Goal: Complete application form

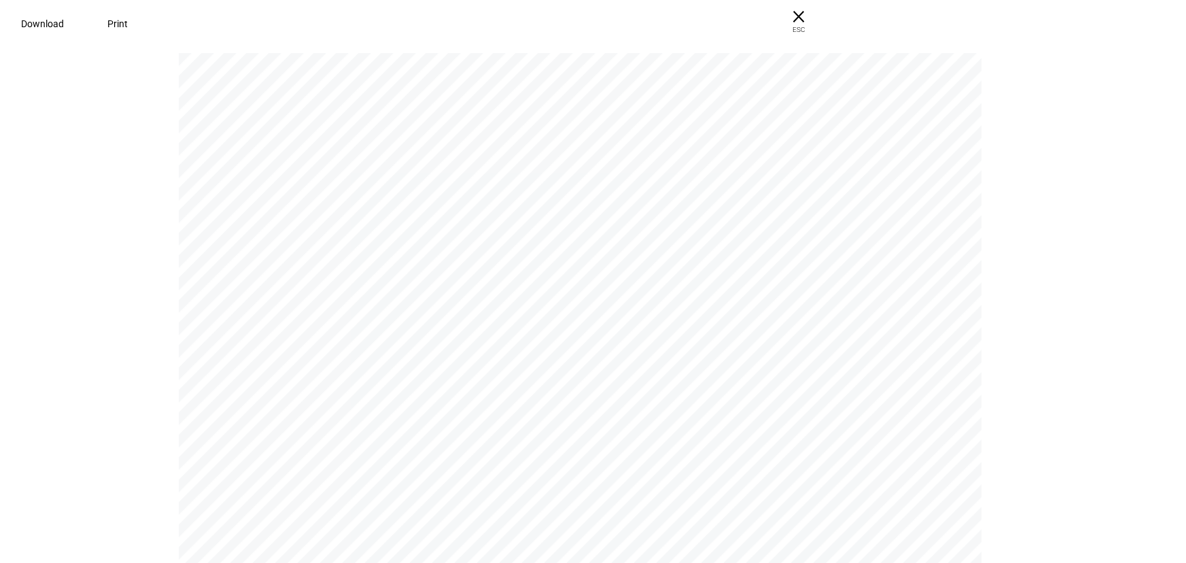
scroll to position [309, 0]
click at [109, 175] on pdf-viewer "P O RT F O L I O Generating holistic portfolio proposals Our team is using your…" at bounding box center [589, 307] width 1168 height 511
click at [816, 24] on span "ESC" at bounding box center [794, 25] width 44 height 20
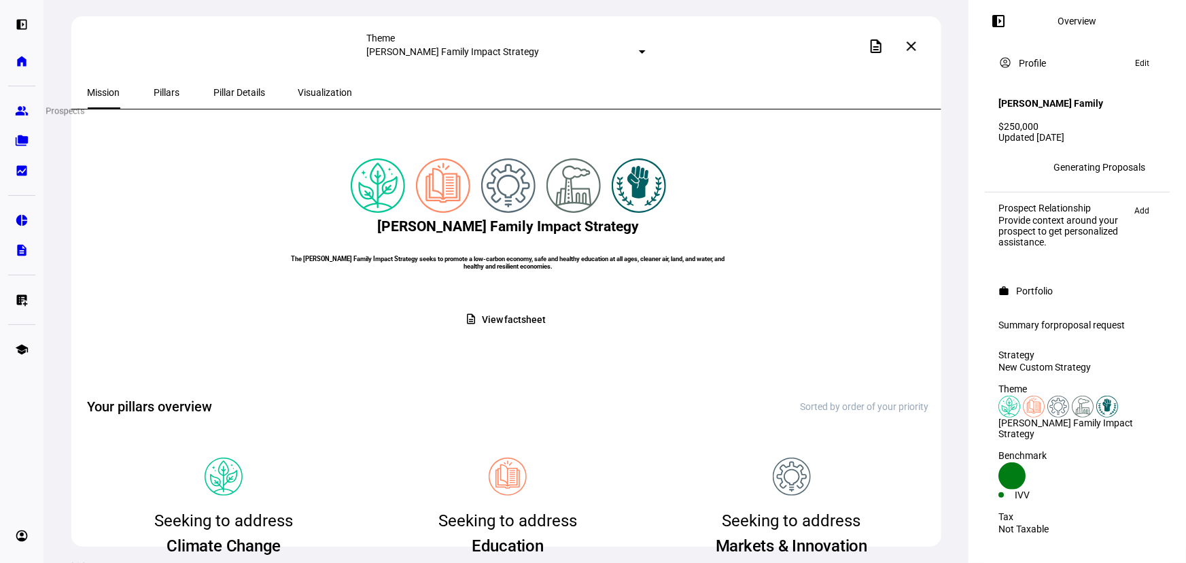
click at [18, 108] on eth-mat-symbol "group" at bounding box center [22, 111] width 14 height 14
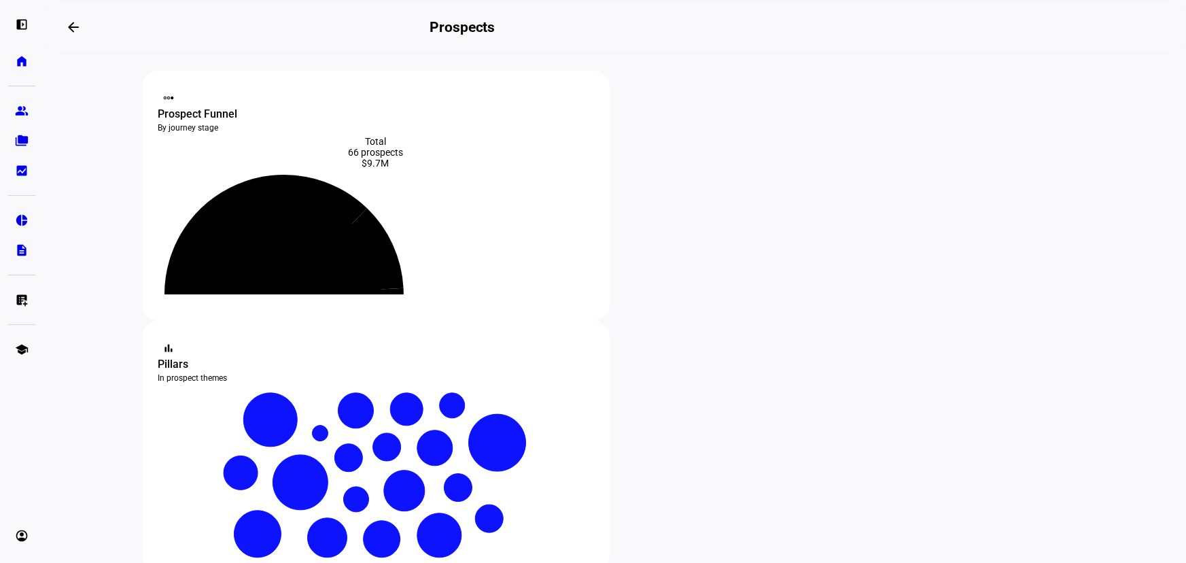
click at [79, 224] on eth-layout-page-content "steppers contact_support Prospect Funnel By journey stage What's this data? Tot…" at bounding box center [615, 308] width 1143 height 508
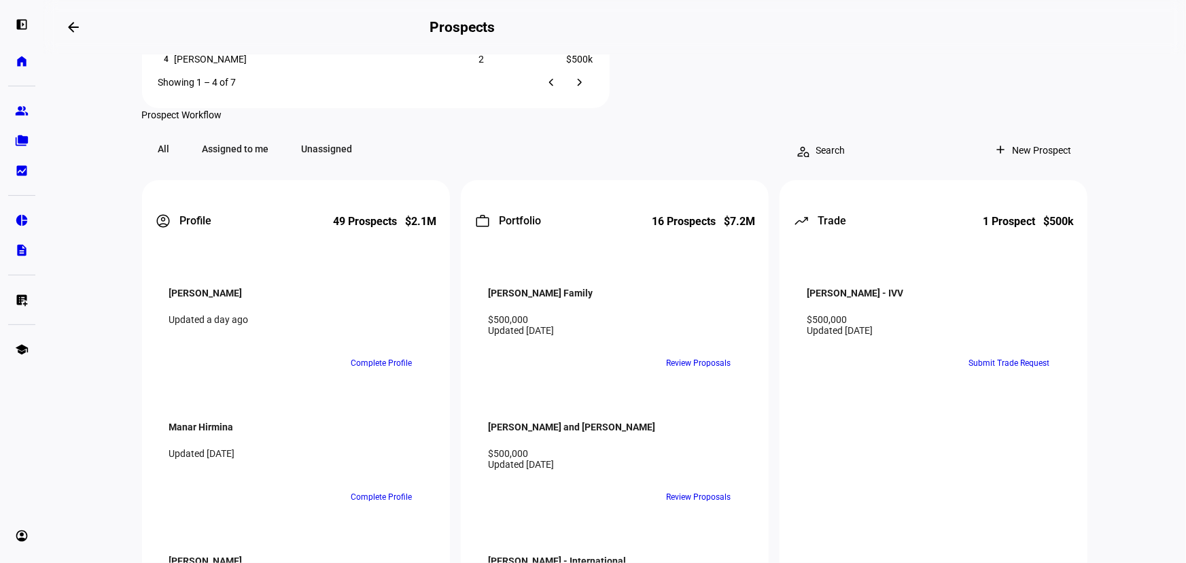
scroll to position [1236, 0]
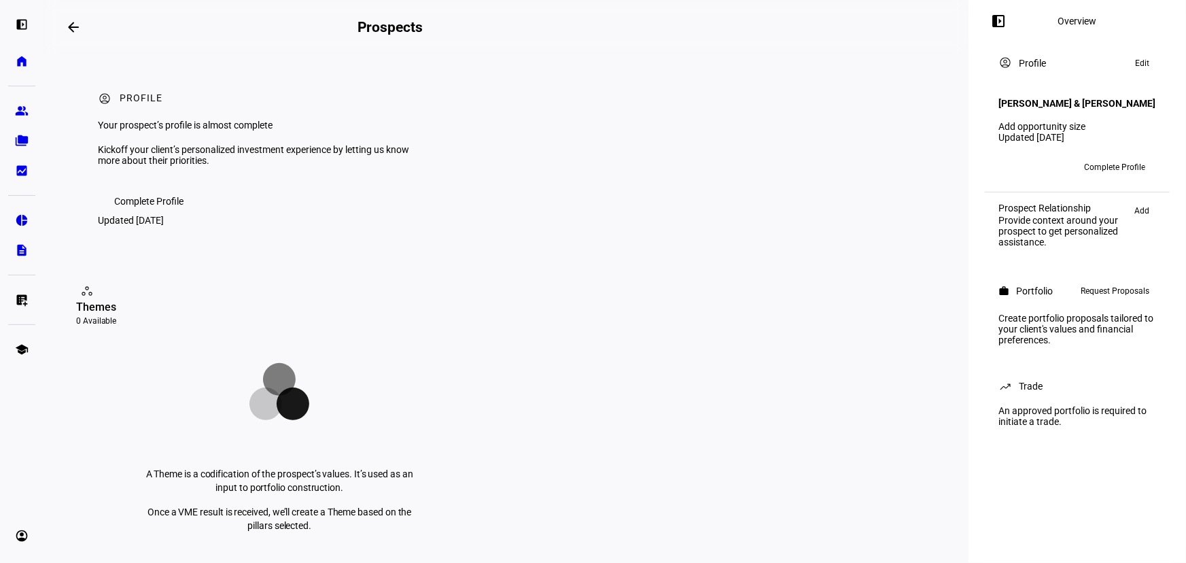
scroll to position [185, 0]
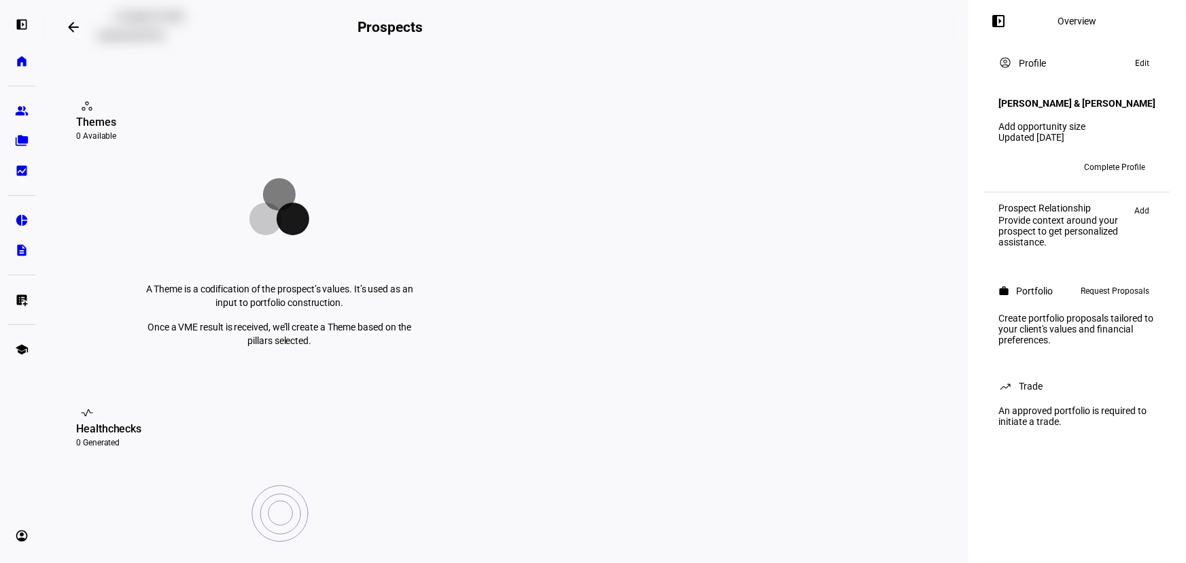
click at [1109, 290] on span "Request Proposals" at bounding box center [1115, 291] width 69 height 16
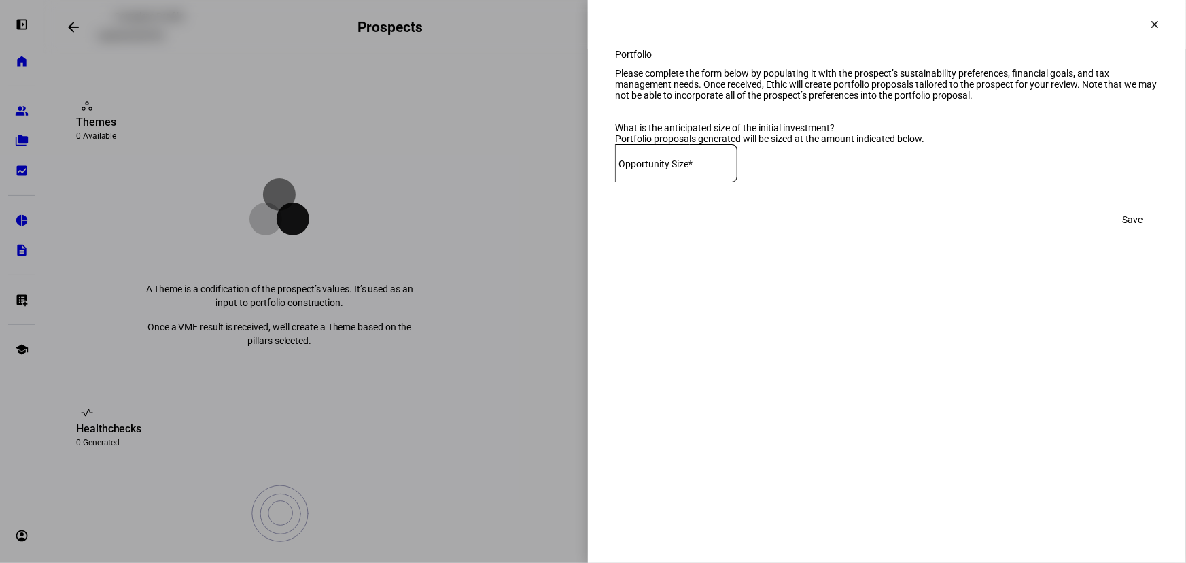
click at [721, 166] on input at bounding box center [676, 160] width 122 height 11
type input "245,000"
drag, startPoint x: 1108, startPoint y: 259, endPoint x: 1119, endPoint y: 275, distance: 19.0
click at [1108, 233] on span at bounding box center [1132, 219] width 53 height 27
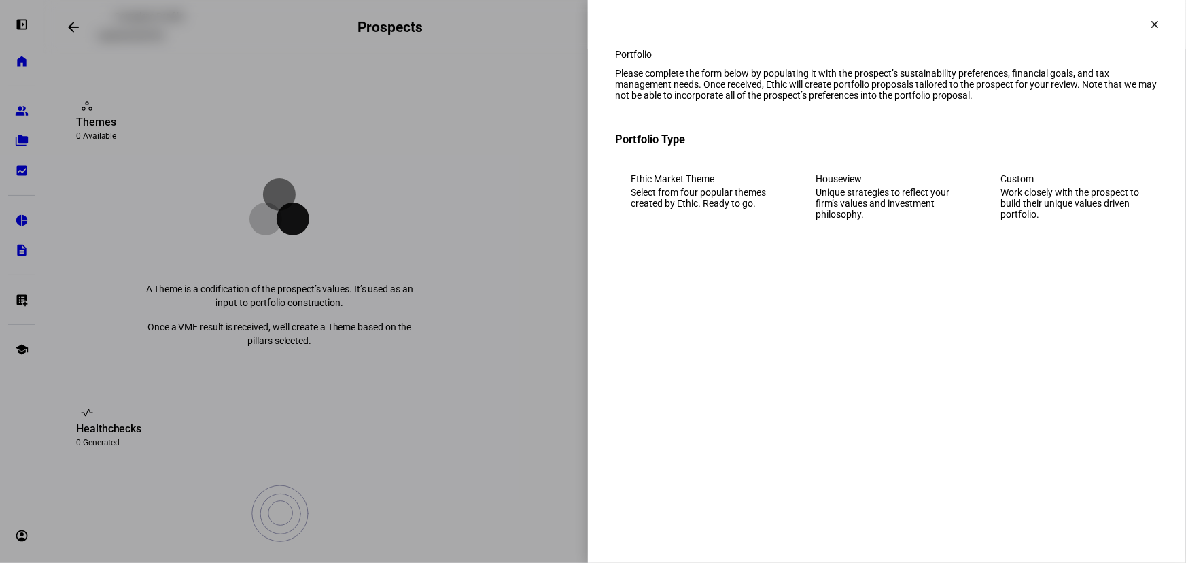
click at [1053, 220] on div "Work closely with the prospect to build their unique values driven portfolio." at bounding box center [1072, 203] width 143 height 33
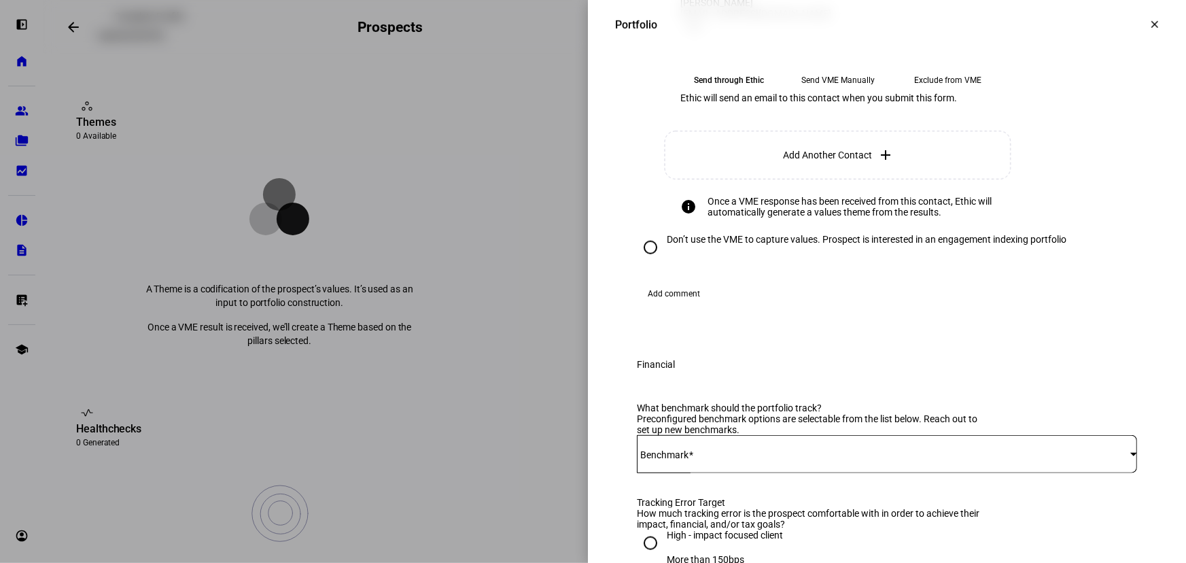
scroll to position [618, 0]
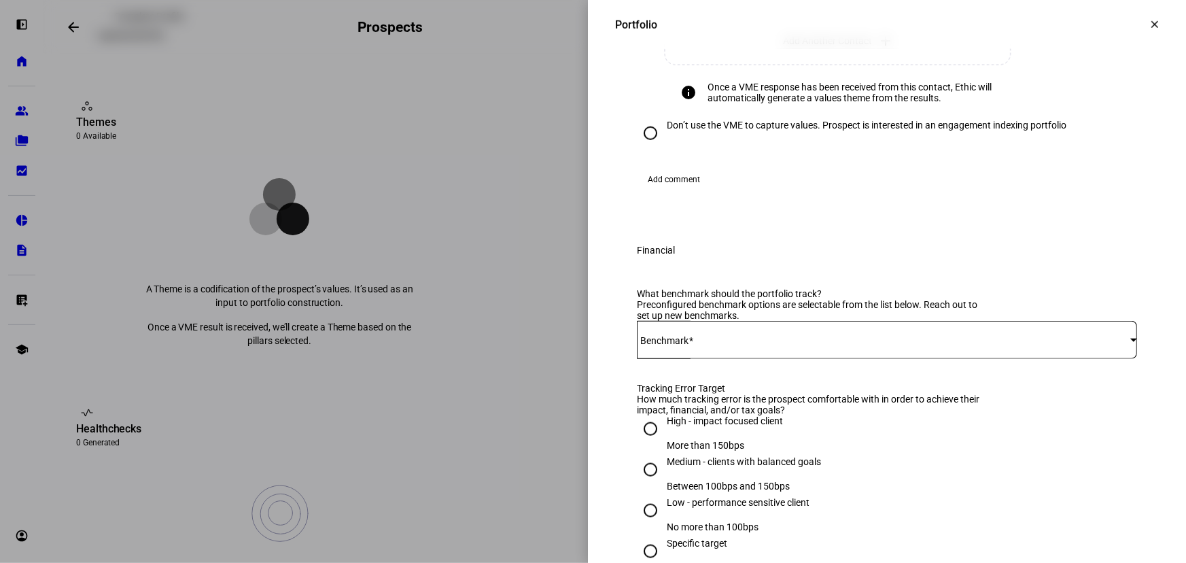
click at [870, 131] on div "Don’t use the VME to capture values. Prospect is interested in an engagement in…" at bounding box center [867, 125] width 400 height 11
click at [664, 147] on input "Don’t use the VME to capture values. Prospect is interested in an engagement in…" at bounding box center [650, 133] width 27 height 27
radio input "true"
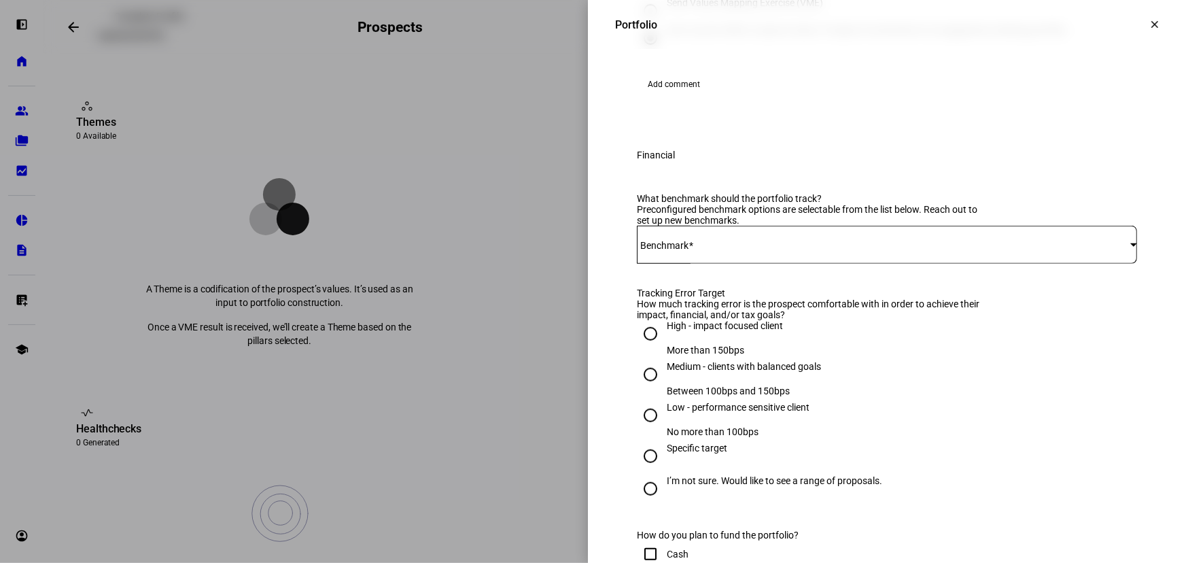
scroll to position [0, 0]
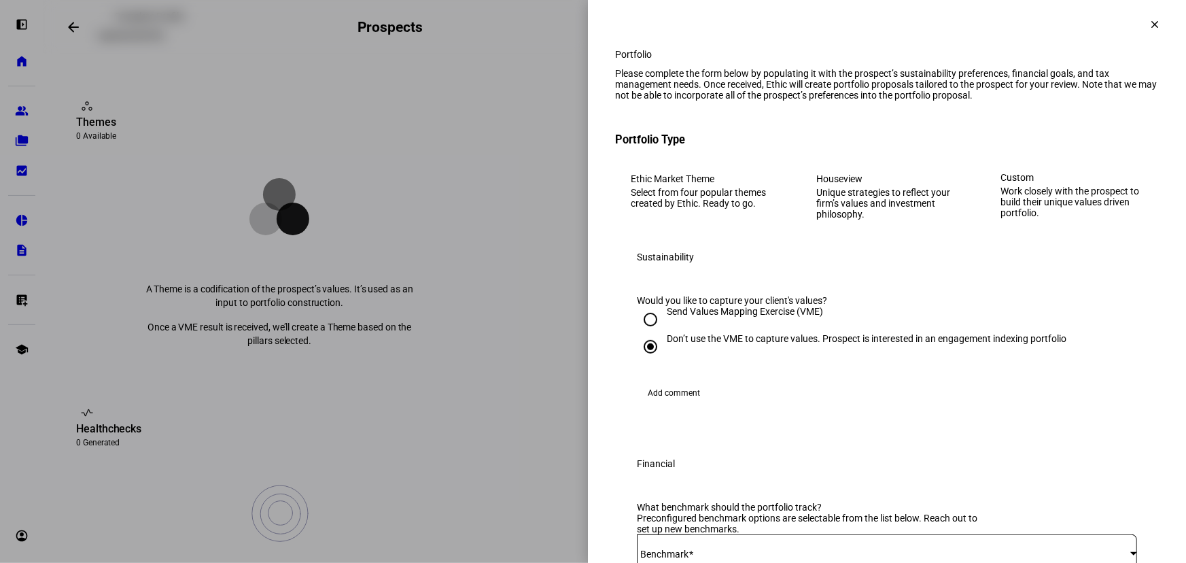
click at [689, 235] on eth-mega-radio-button "Ethic Market Theme Select from four popular themes created by Ethic. Ready to g…" at bounding box center [702, 196] width 175 height 77
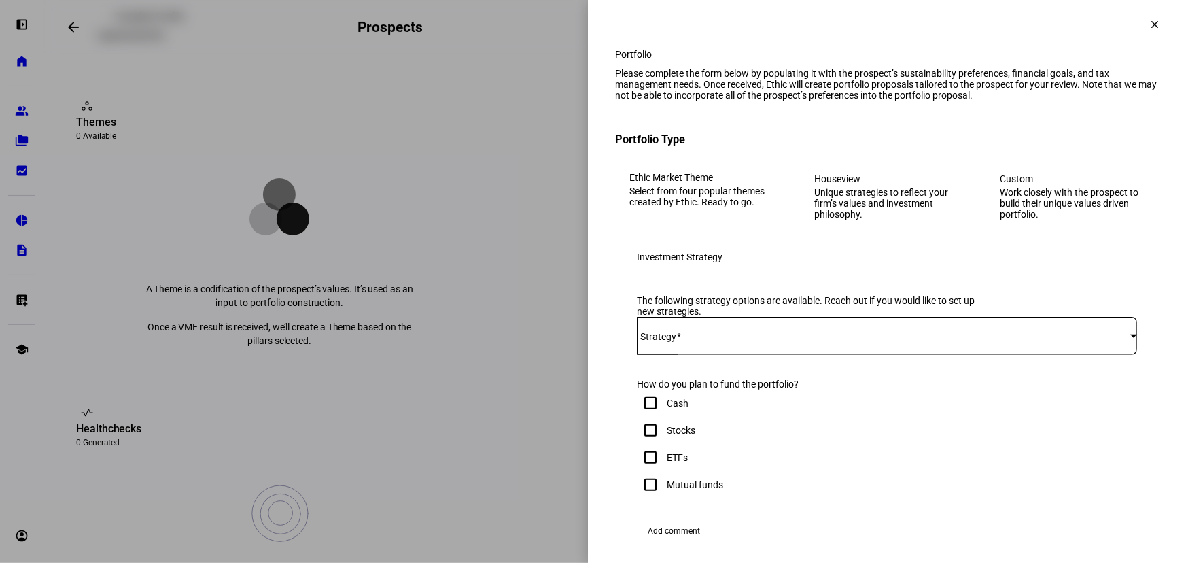
scroll to position [61, 0]
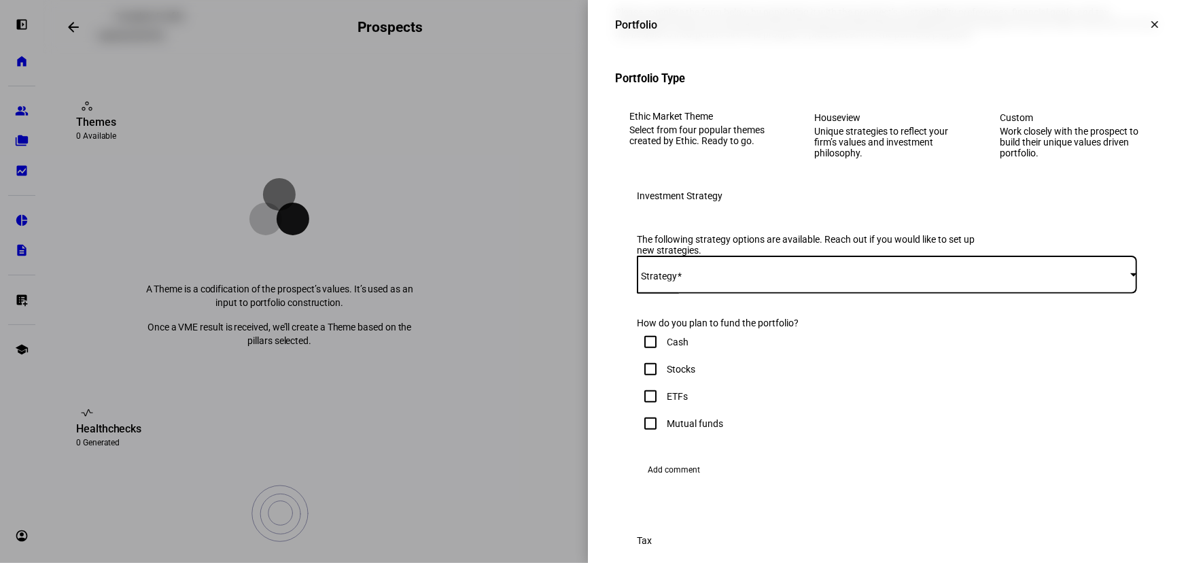
click at [691, 280] on span at bounding box center [884, 274] width 494 height 11
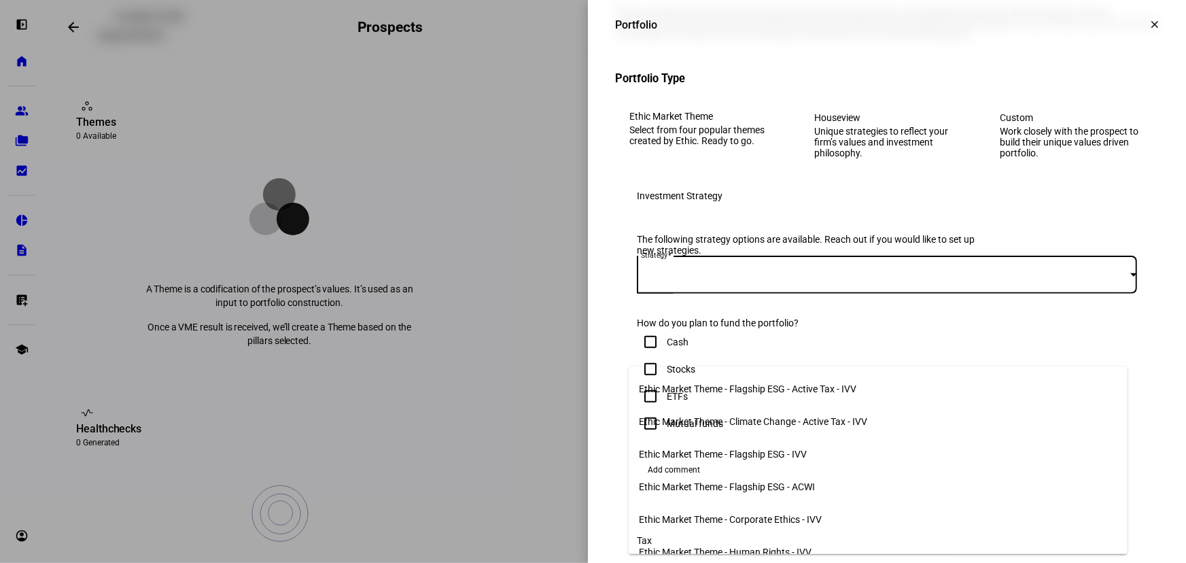
click at [693, 386] on span "Ethic Market Theme - Flagship ESG - Active Tax - IVV" at bounding box center [749, 388] width 218 height 11
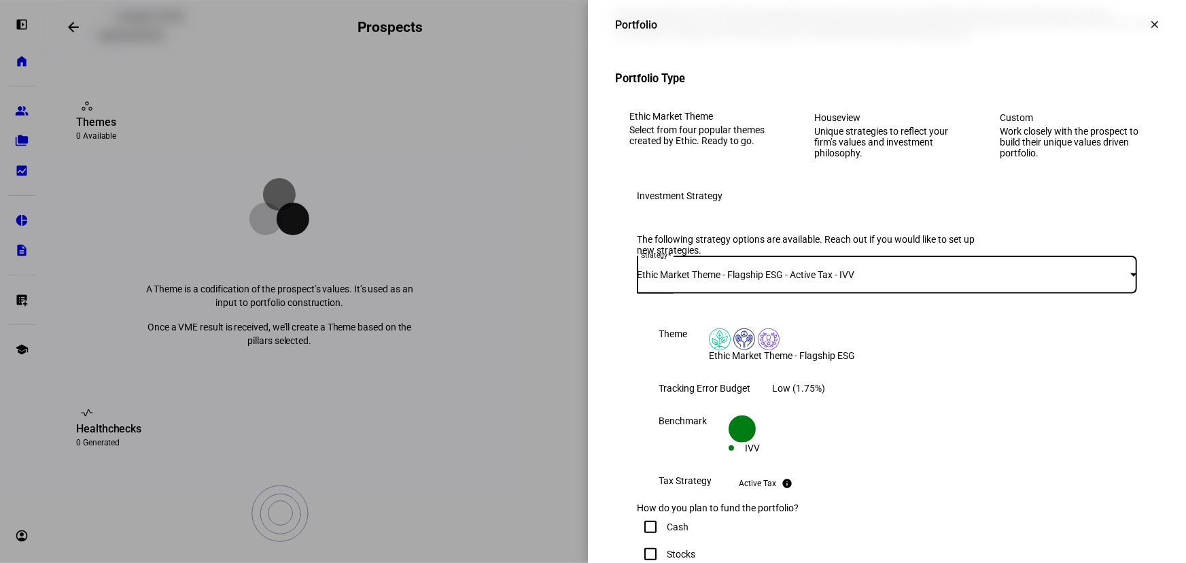
click at [736, 280] on span "Ethic Market Theme - Flagship ESG - Active Tax - IVV" at bounding box center [746, 274] width 218 height 11
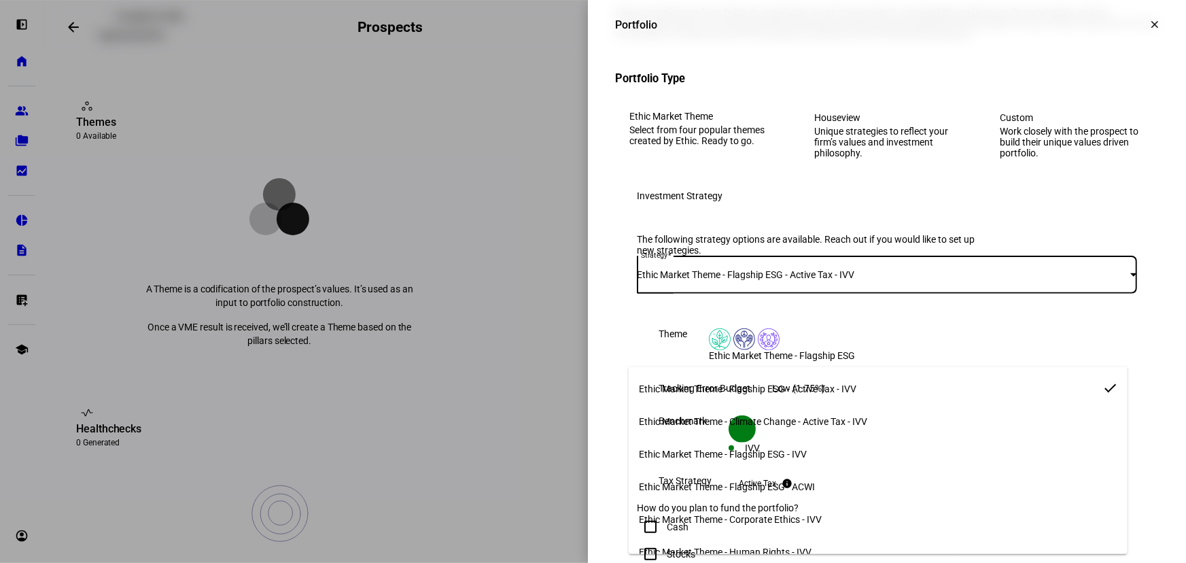
click at [632, 474] on mat-option "Ethic Market Theme - Flagship ESG - ACWI" at bounding box center [878, 486] width 499 height 33
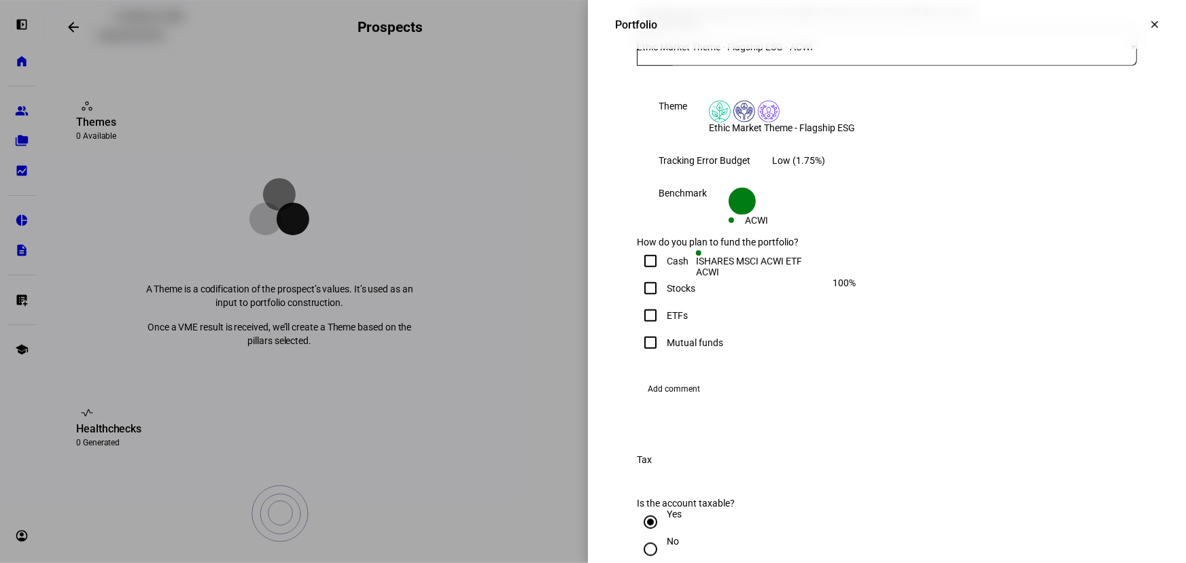
scroll to position [370, 0]
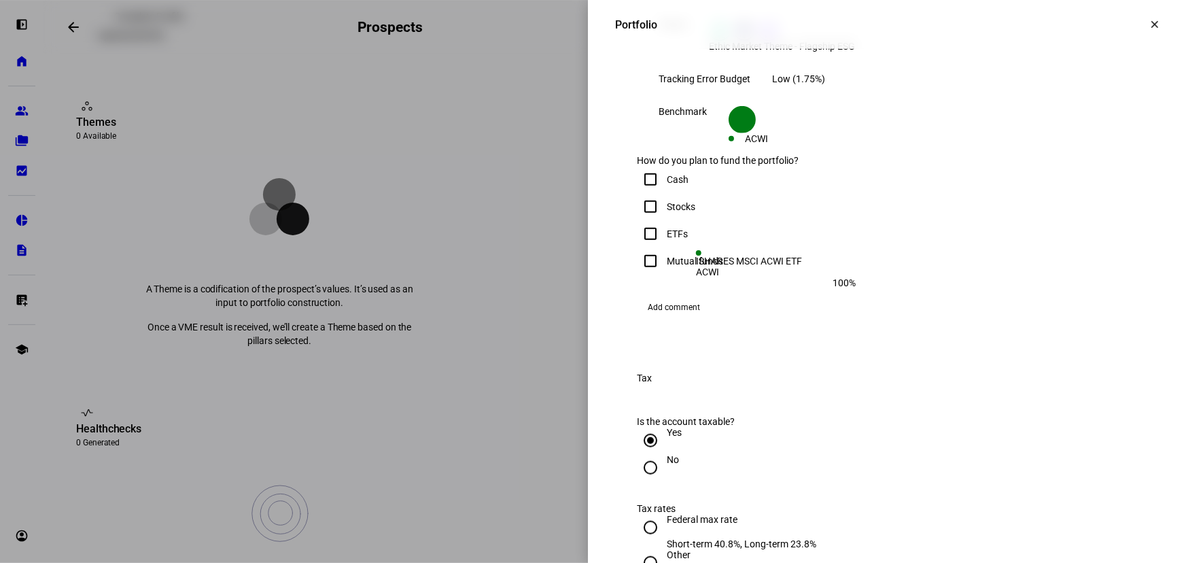
click at [644, 193] on input "Cash" at bounding box center [650, 179] width 27 height 27
checkbox input "true"
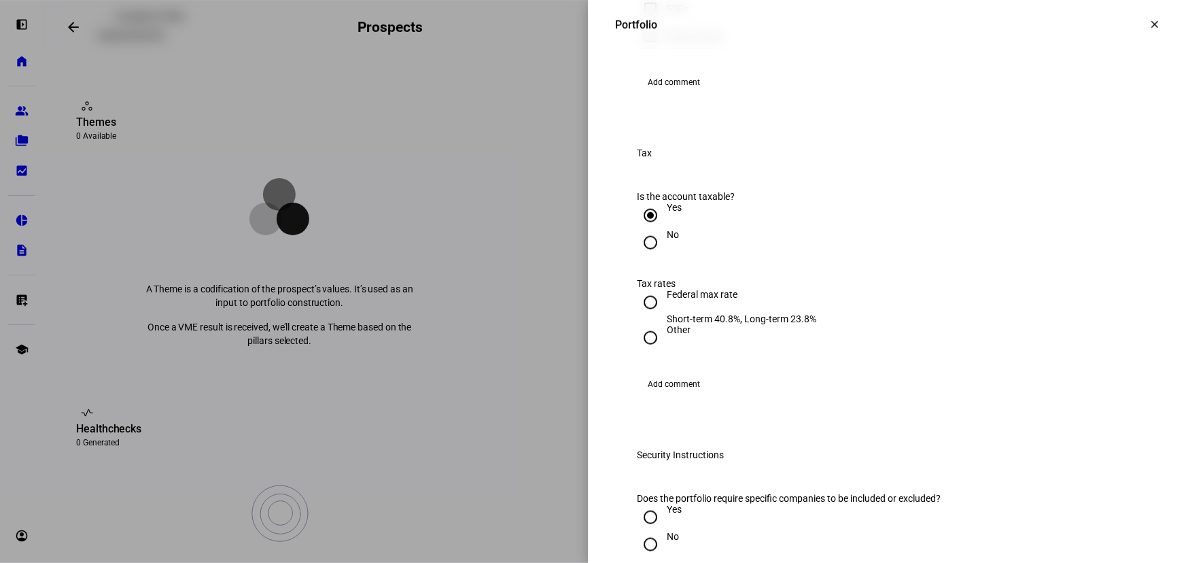
scroll to position [618, 0]
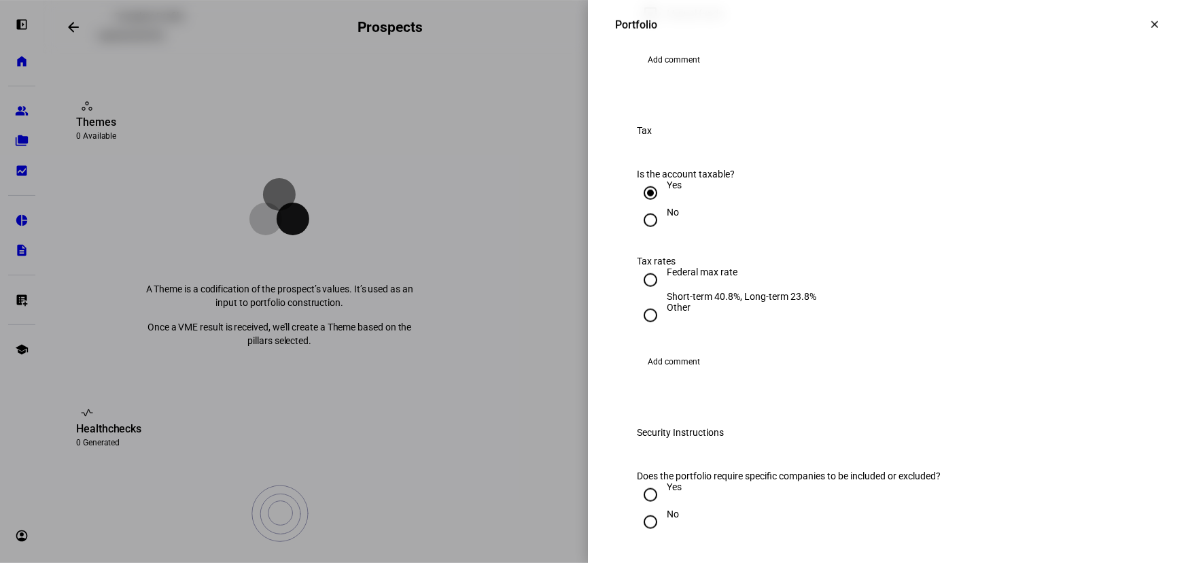
click at [639, 234] on input "No" at bounding box center [650, 220] width 27 height 27
radio input "true"
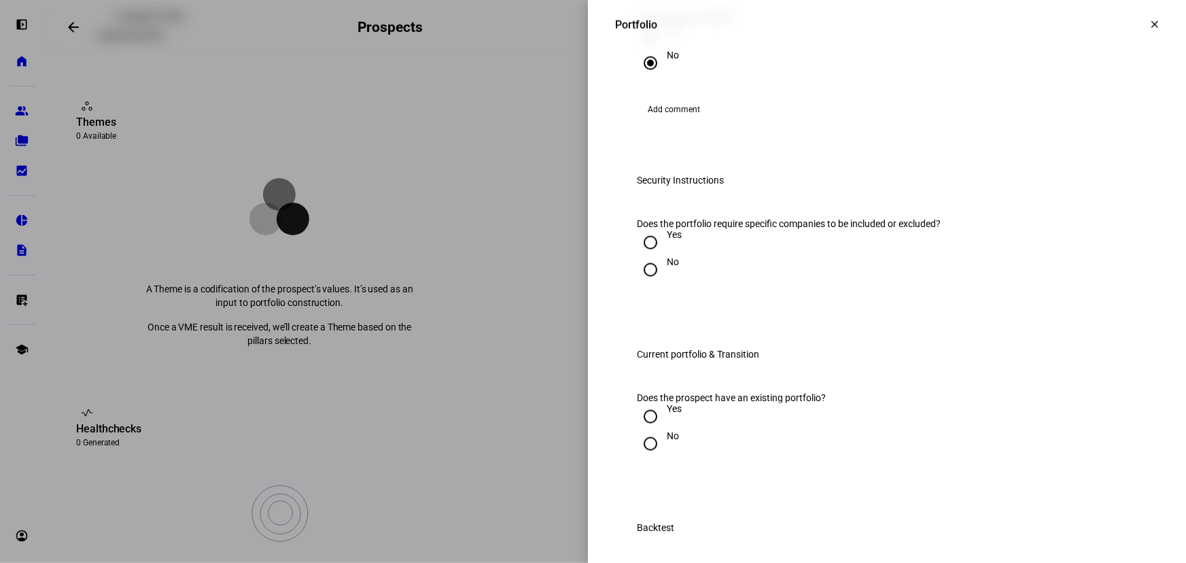
scroll to position [803, 0]
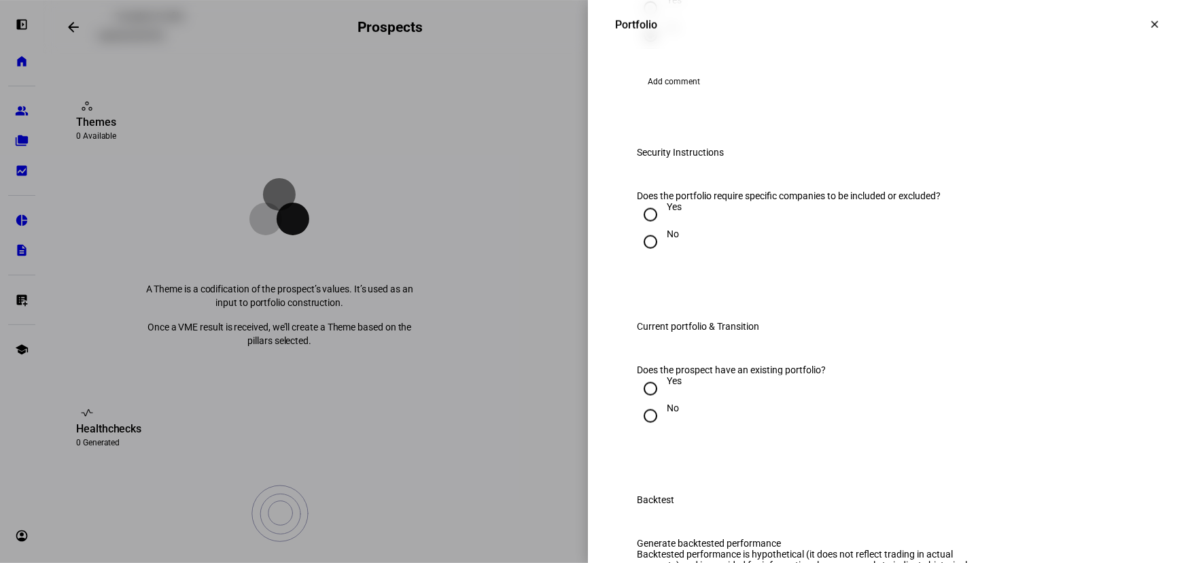
click at [637, 256] on input "No" at bounding box center [650, 241] width 27 height 27
radio input "true"
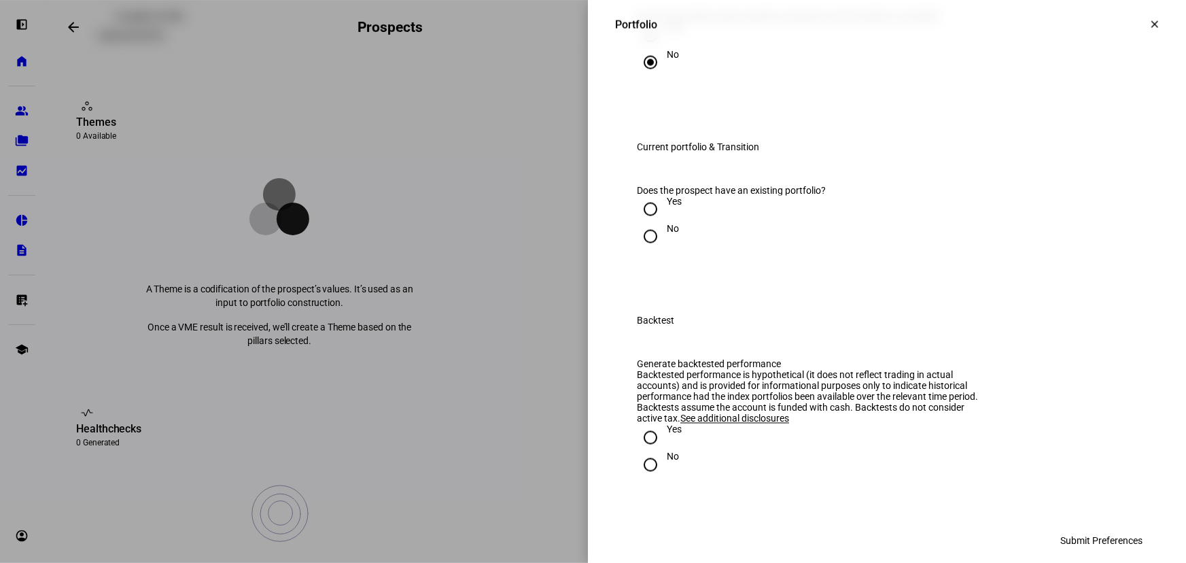
scroll to position [988, 0]
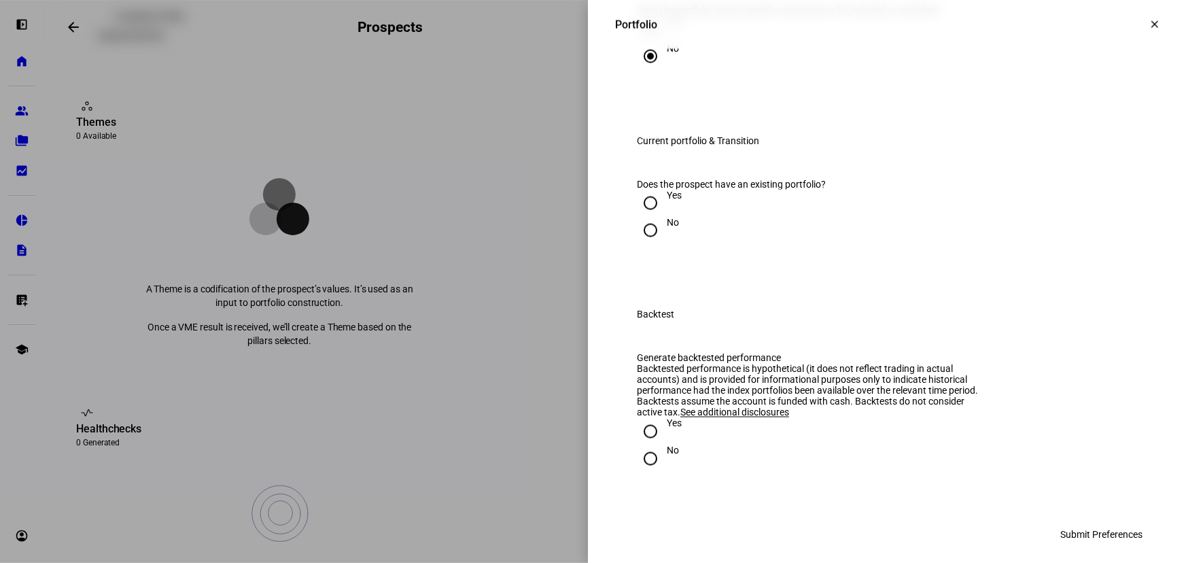
click at [637, 244] on input "No" at bounding box center [650, 230] width 27 height 27
radio input "true"
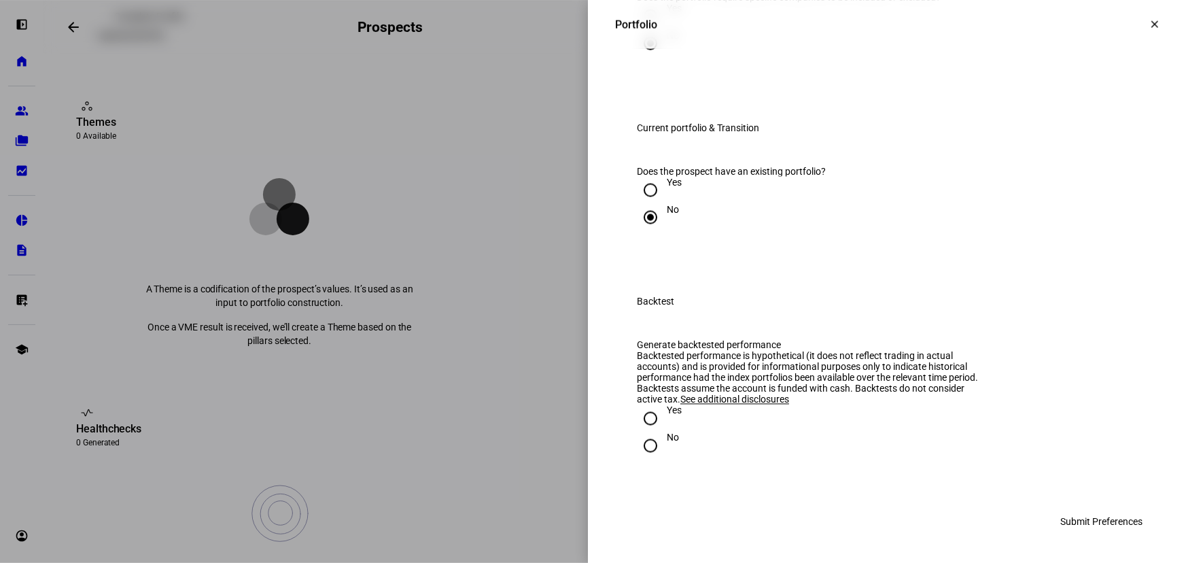
scroll to position [1186, 0]
click at [668, 448] on div "No" at bounding box center [887, 445] width 500 height 27
click at [667, 443] on div "No" at bounding box center [673, 437] width 12 height 11
click at [664, 447] on input "No" at bounding box center [650, 445] width 27 height 27
radio input "true"
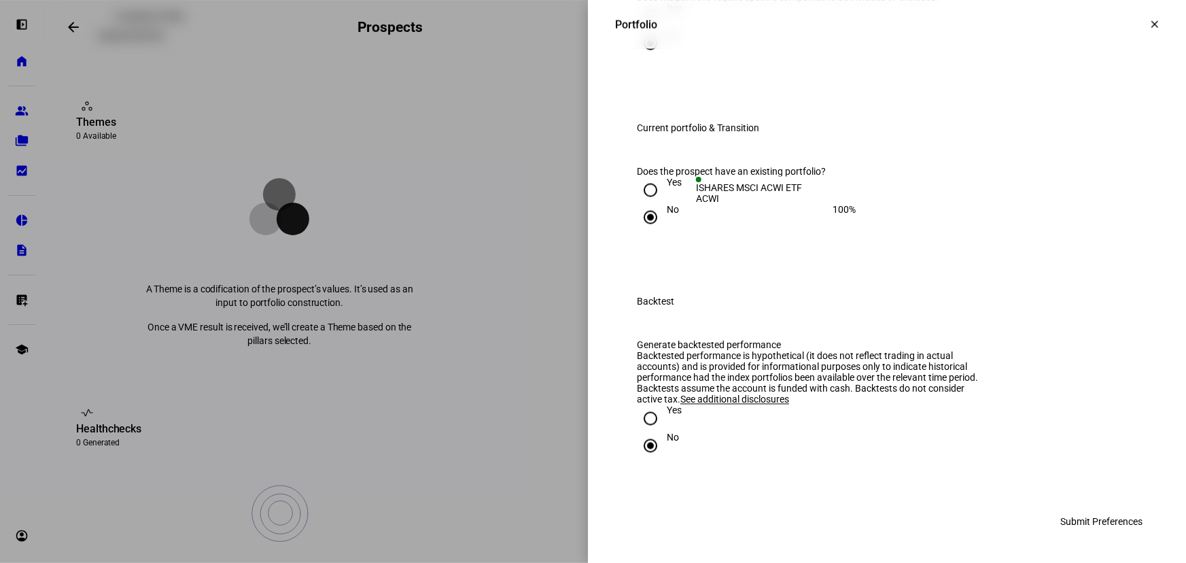
click at [1077, 519] on span "Submit Preferences" at bounding box center [1101, 521] width 82 height 27
